Goal: Information Seeking & Learning: Find specific fact

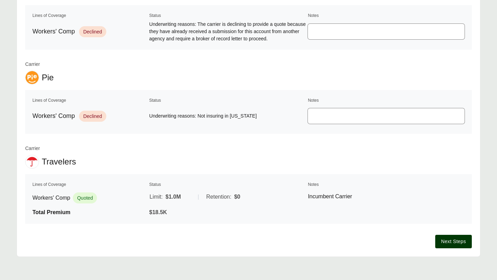
scroll to position [346, 0]
drag, startPoint x: 252, startPoint y: 117, endPoint x: 153, endPoint y: 115, distance: 98.7
click at [153, 115] on span "Underwriting reasons: Not insuring in [US_STATE]" at bounding box center [227, 116] width 157 height 7
click at [153, 122] on td "Underwriting reasons: Not insuring in [US_STATE]" at bounding box center [227, 117] width 157 height 22
drag, startPoint x: 148, startPoint y: 116, endPoint x: 250, endPoint y: 117, distance: 101.4
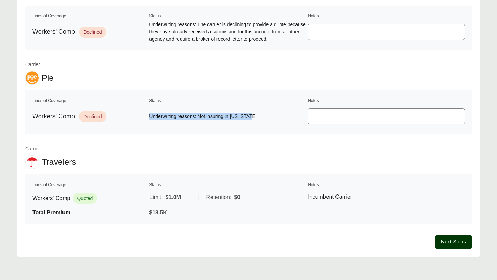
click at [250, 117] on table "Lines of Coverage Status Notes Workers' Comp Declined Underwriting reasons: Not…" at bounding box center [248, 112] width 446 height 44
click at [236, 137] on div "Carrier Amtrust Lines of Coverage Status Notes Workers' Comp Declined Unable to…" at bounding box center [248, 13] width 446 height 422
drag, startPoint x: 252, startPoint y: 116, endPoint x: 182, endPoint y: 116, distance: 70.4
click at [182, 116] on span "Underwriting reasons: Not insuring in [US_STATE]" at bounding box center [227, 116] width 157 height 7
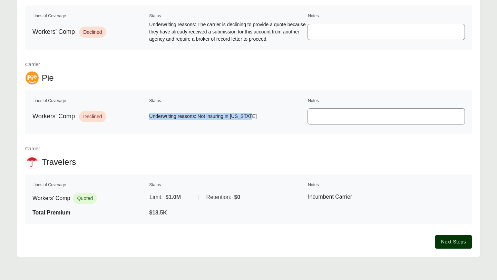
drag, startPoint x: 250, startPoint y: 119, endPoint x: 146, endPoint y: 117, distance: 104.5
click at [146, 117] on tr "Workers' Comp Declined Underwriting reasons: Not insuring in [US_STATE]" at bounding box center [248, 117] width 433 height 22
click at [153, 107] on td "Underwriting reasons: Not insuring in [US_STATE]" at bounding box center [227, 117] width 157 height 22
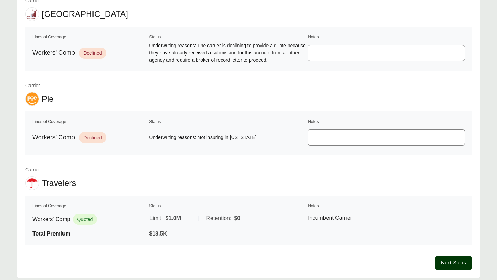
scroll to position [320, 0]
